Goal: Navigation & Orientation: Find specific page/section

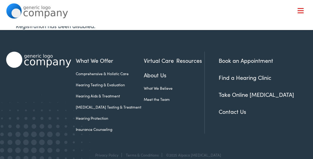
click at [157, 94] on ul "What We Offer Comprehensive & Holistic Care Hearing Testing & Evaluation Hearin…" at bounding box center [140, 87] width 129 height 63
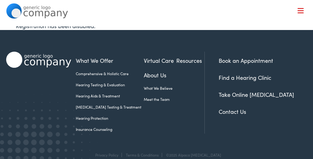
click at [157, 94] on ul "What We Offer Comprehensive & Holistic Care Hearing Testing & Evaluation Hearin…" at bounding box center [140, 87] width 129 height 63
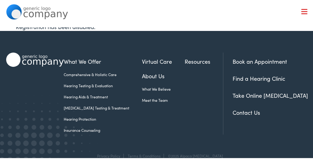
click at [157, 94] on ul "What We Offer Comprehensive & Holistic Care Hearing Testing & Evaluation Hearin…" at bounding box center [143, 87] width 159 height 63
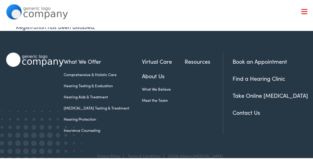
click at [157, 94] on ul "What We Offer Comprehensive & Holistic Care Hearing Testing & Evaluation Hearin…" at bounding box center [143, 87] width 159 height 63
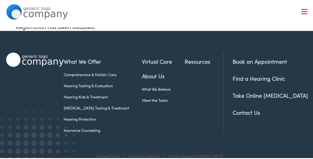
click at [157, 94] on ul "What We Offer Comprehensive & Holistic Care Hearing Testing & Evaluation Hearin…" at bounding box center [143, 87] width 159 height 63
